Goal: Navigation & Orientation: Find specific page/section

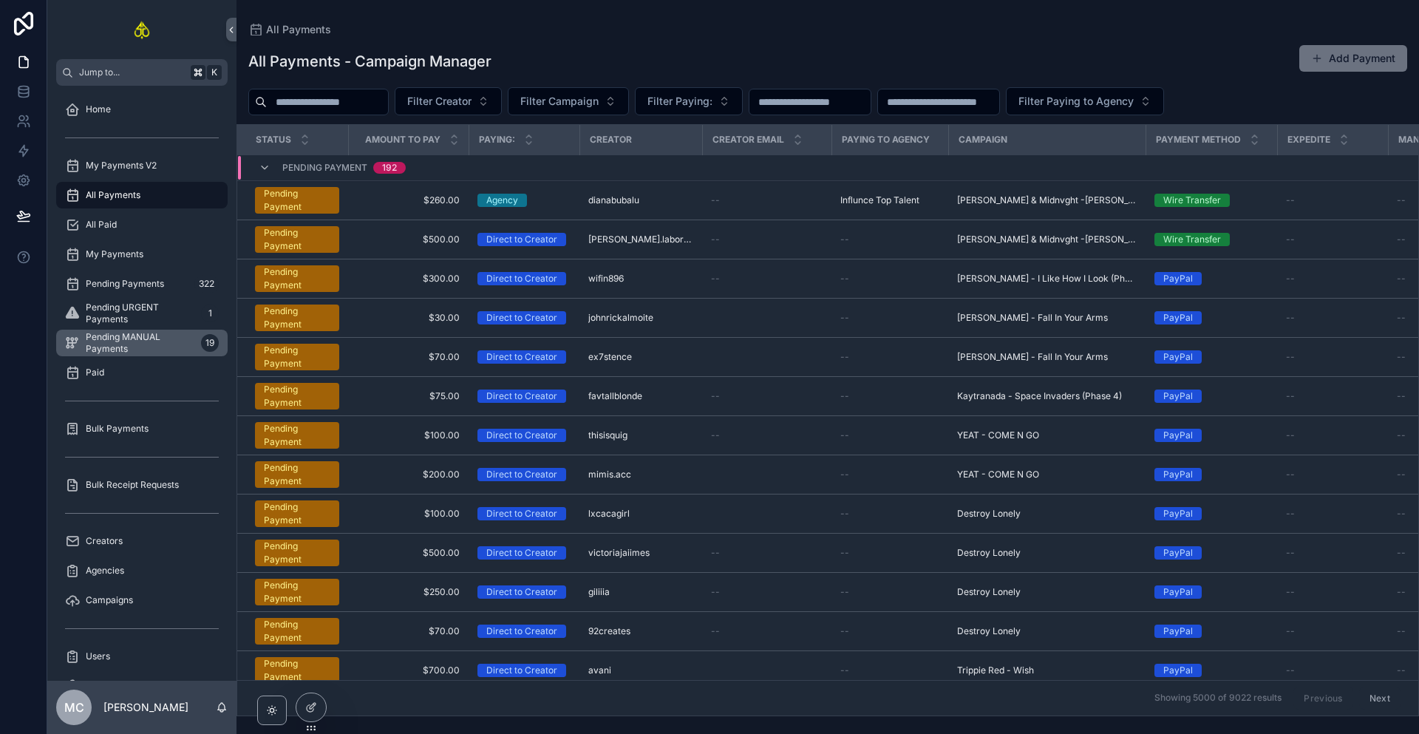
click at [132, 341] on span "Pending MANUAL Payments" at bounding box center [140, 343] width 109 height 24
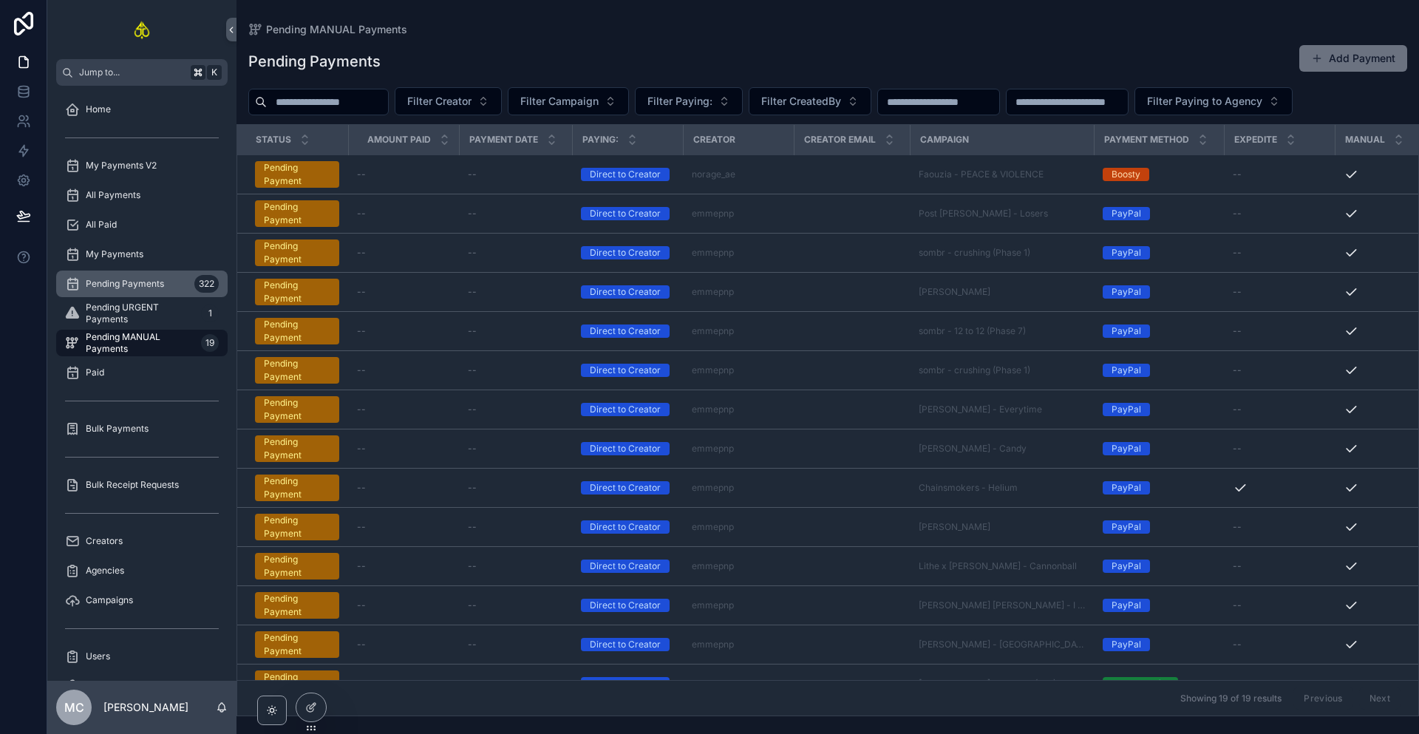
click at [162, 285] on span "Pending Payments" at bounding box center [125, 284] width 78 height 12
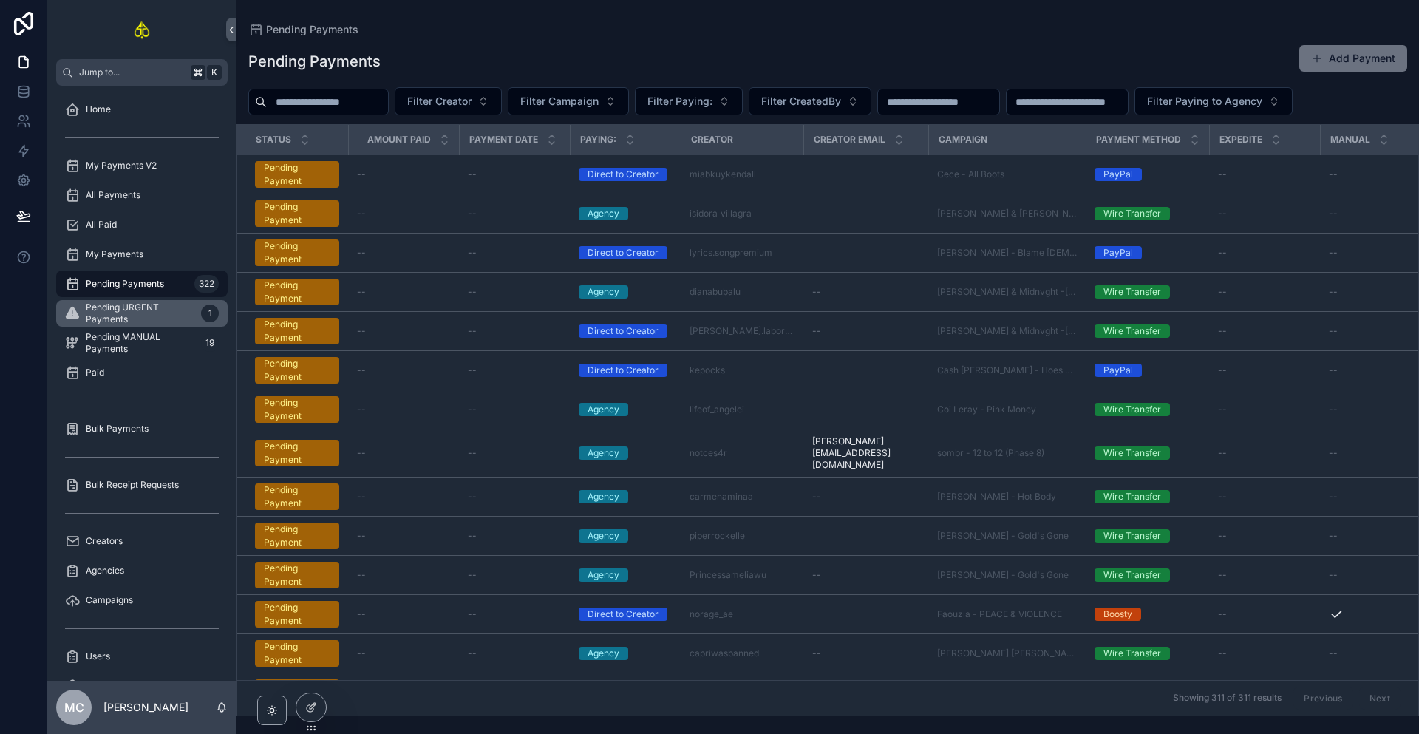
click at [147, 324] on span "Pending URGENT Payments" at bounding box center [140, 314] width 109 height 24
